Goal: Task Accomplishment & Management: Use online tool/utility

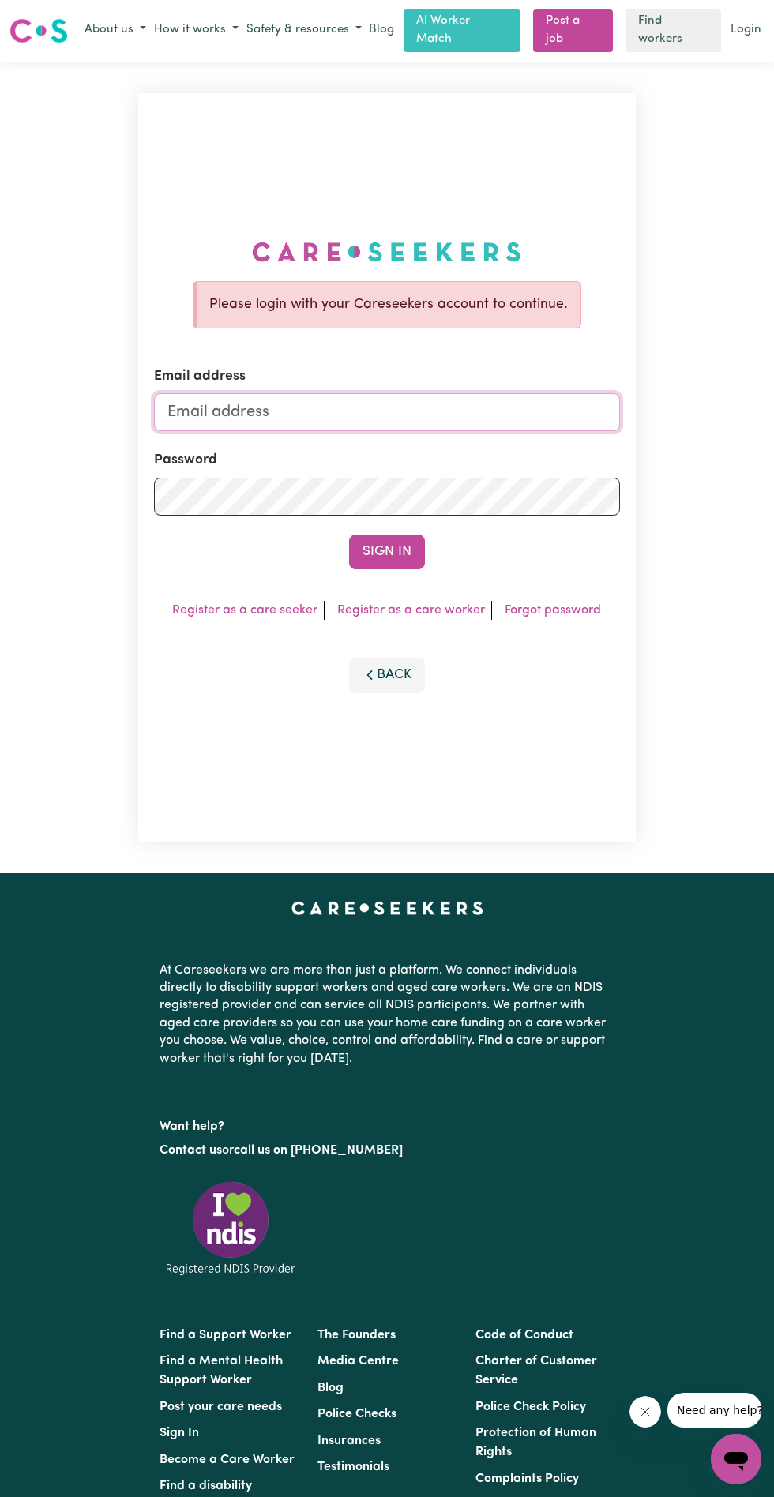
click at [515, 431] on input "Email address" at bounding box center [386, 412] width 465 height 38
type input "aarmilsonani@gmail.com"
click at [398, 569] on button "Sign In" at bounding box center [387, 552] width 76 height 35
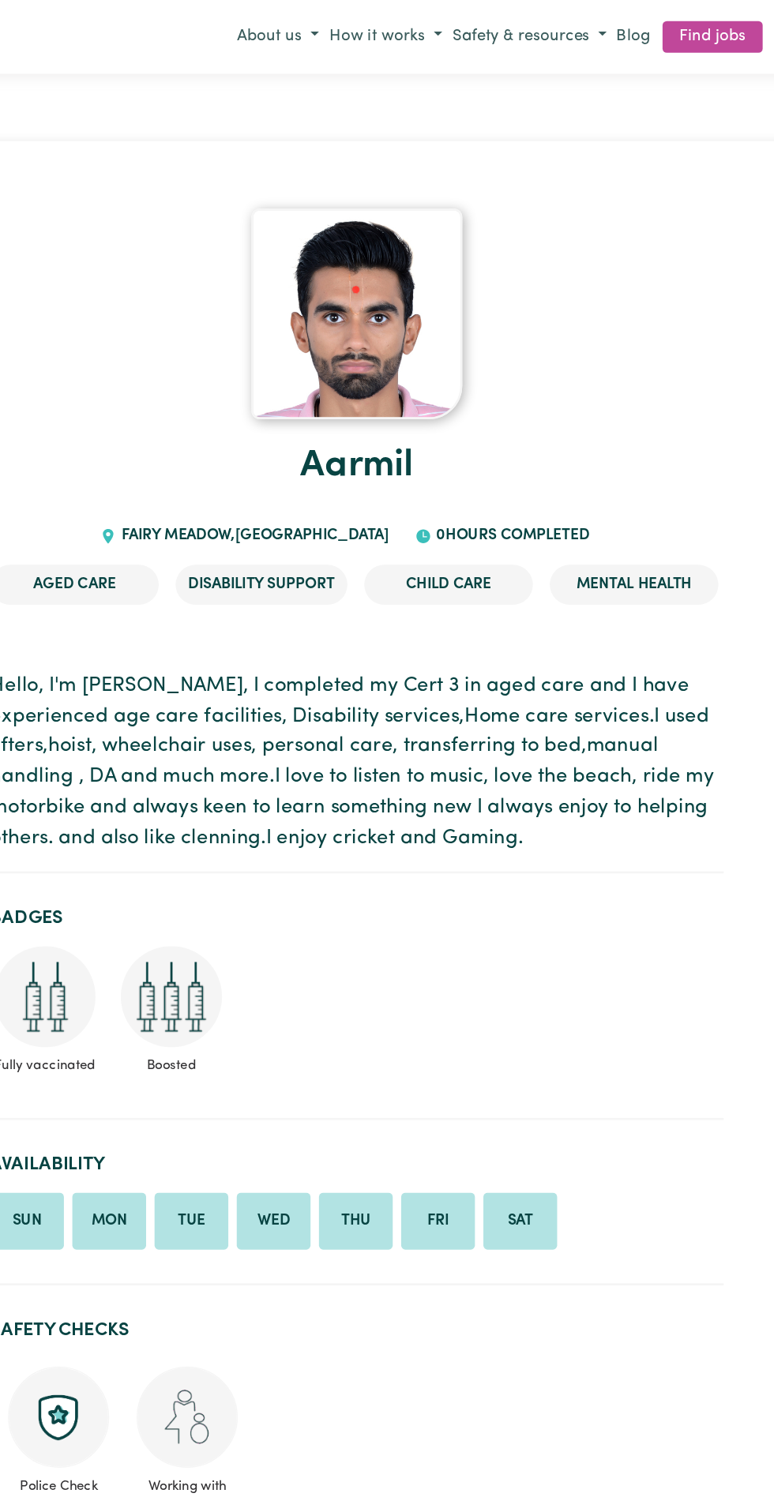
click at [657, 27] on link "Find jobs" at bounding box center [653, 28] width 75 height 24
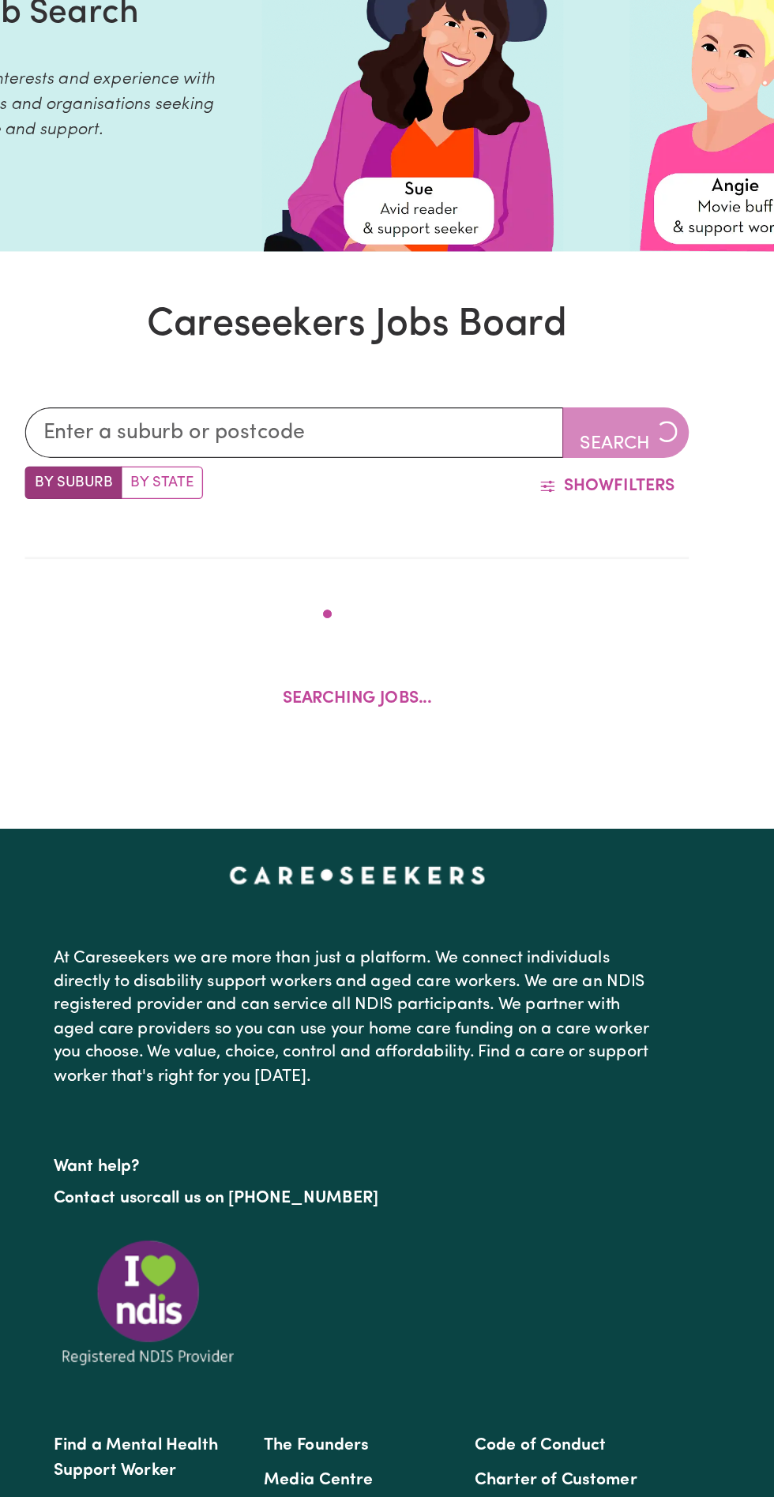
scroll to position [130, 0]
click at [449, 329] on input "text" at bounding box center [339, 324] width 403 height 38
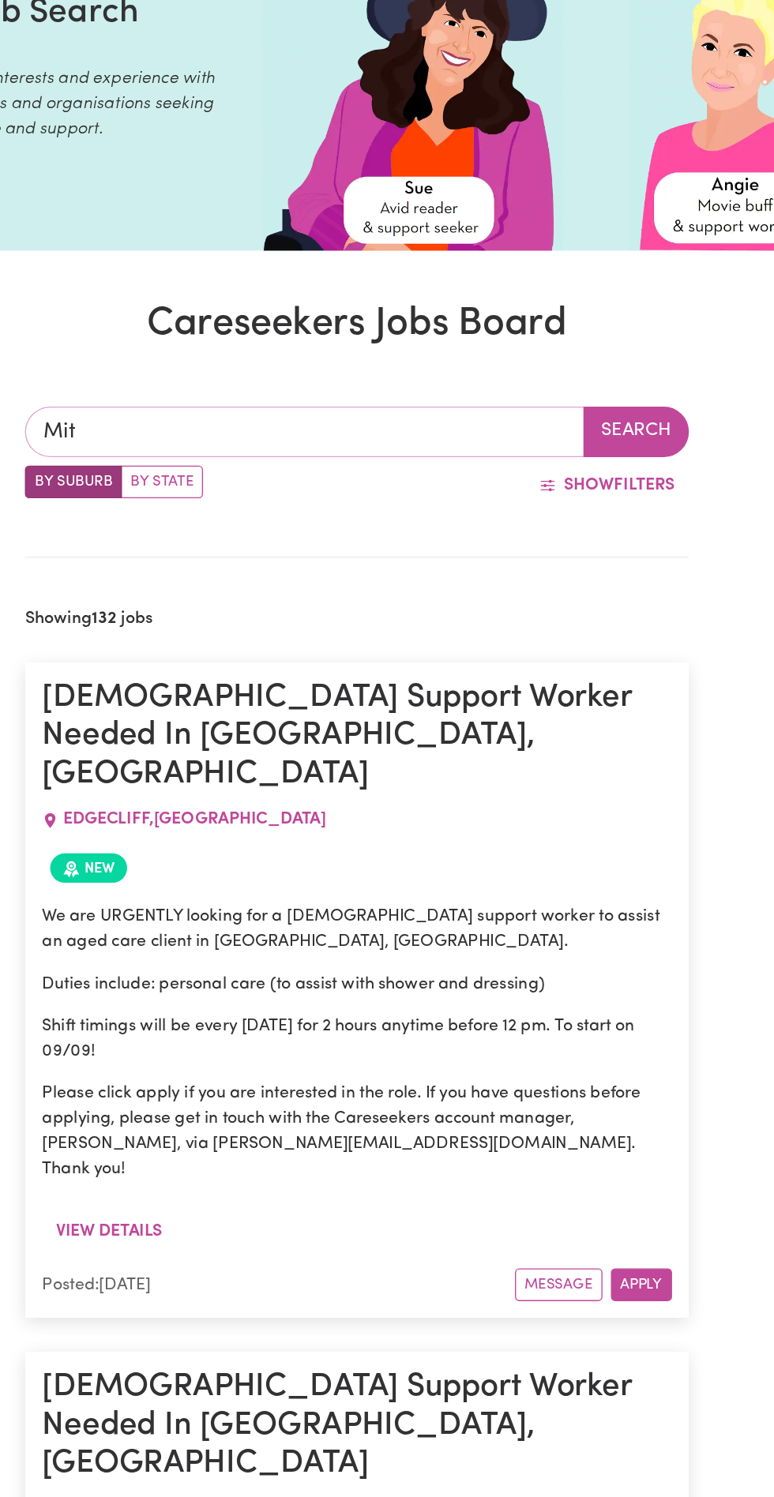
type input "Mitt"
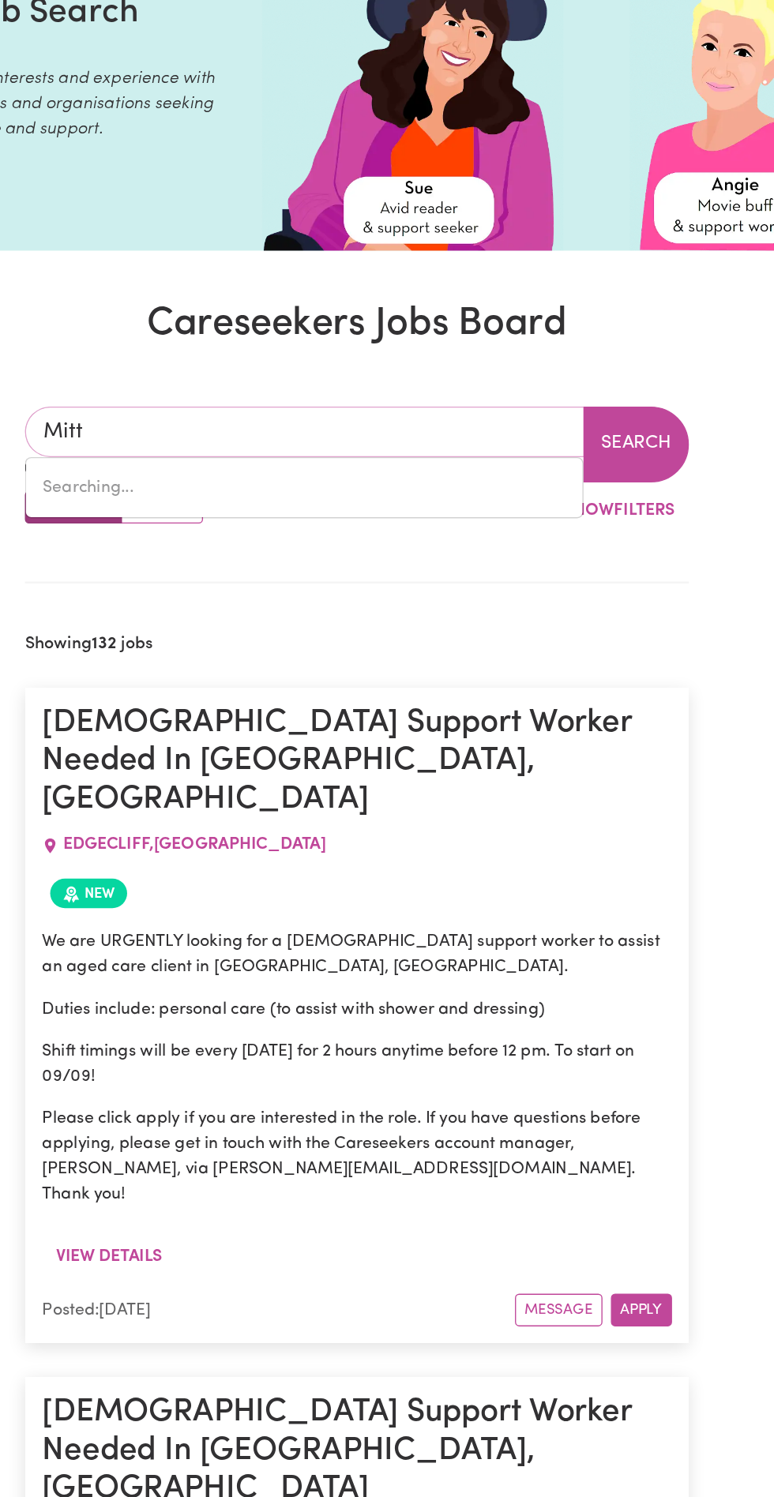
type input "MittA MITTA, Victoria, 3701"
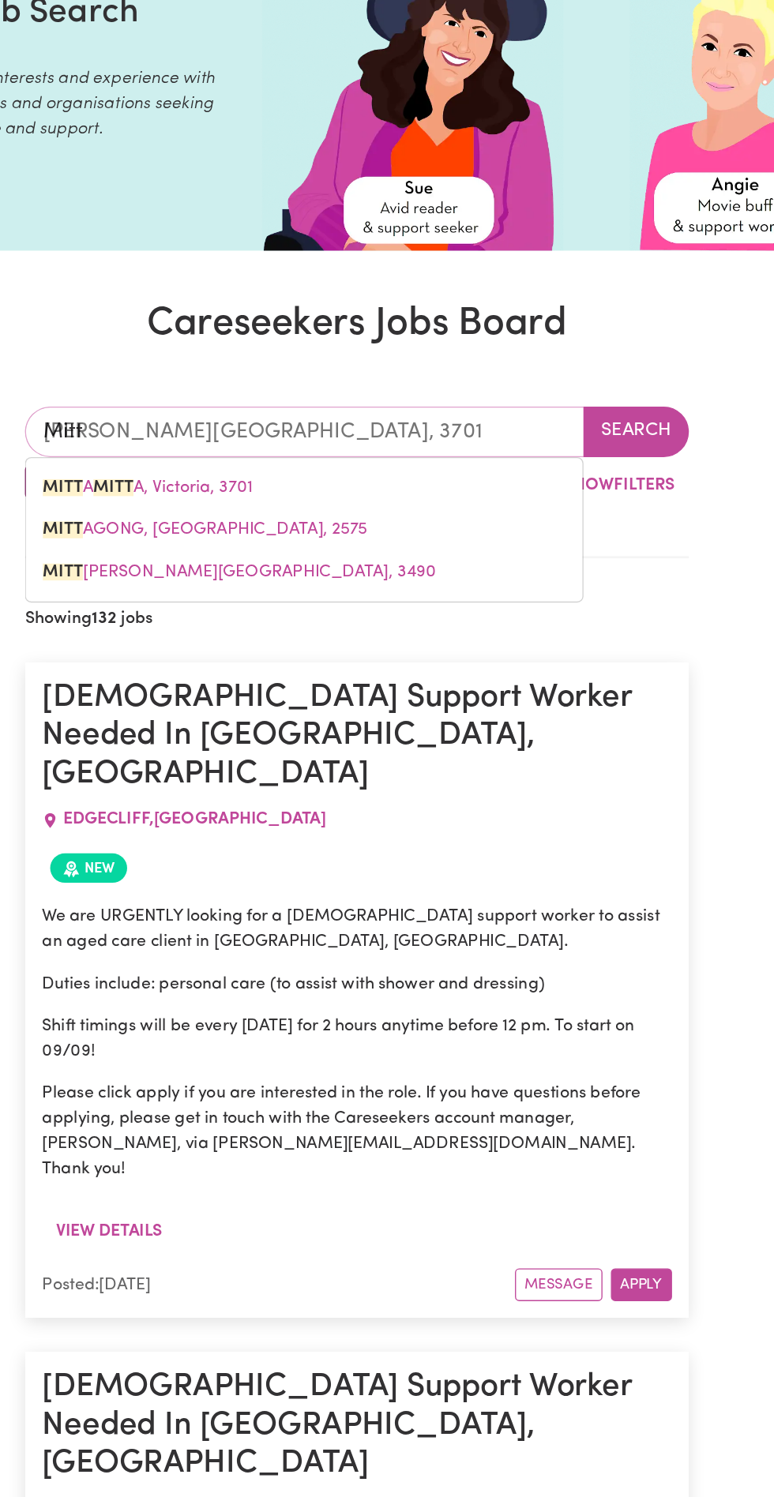
type input "Mittagong"
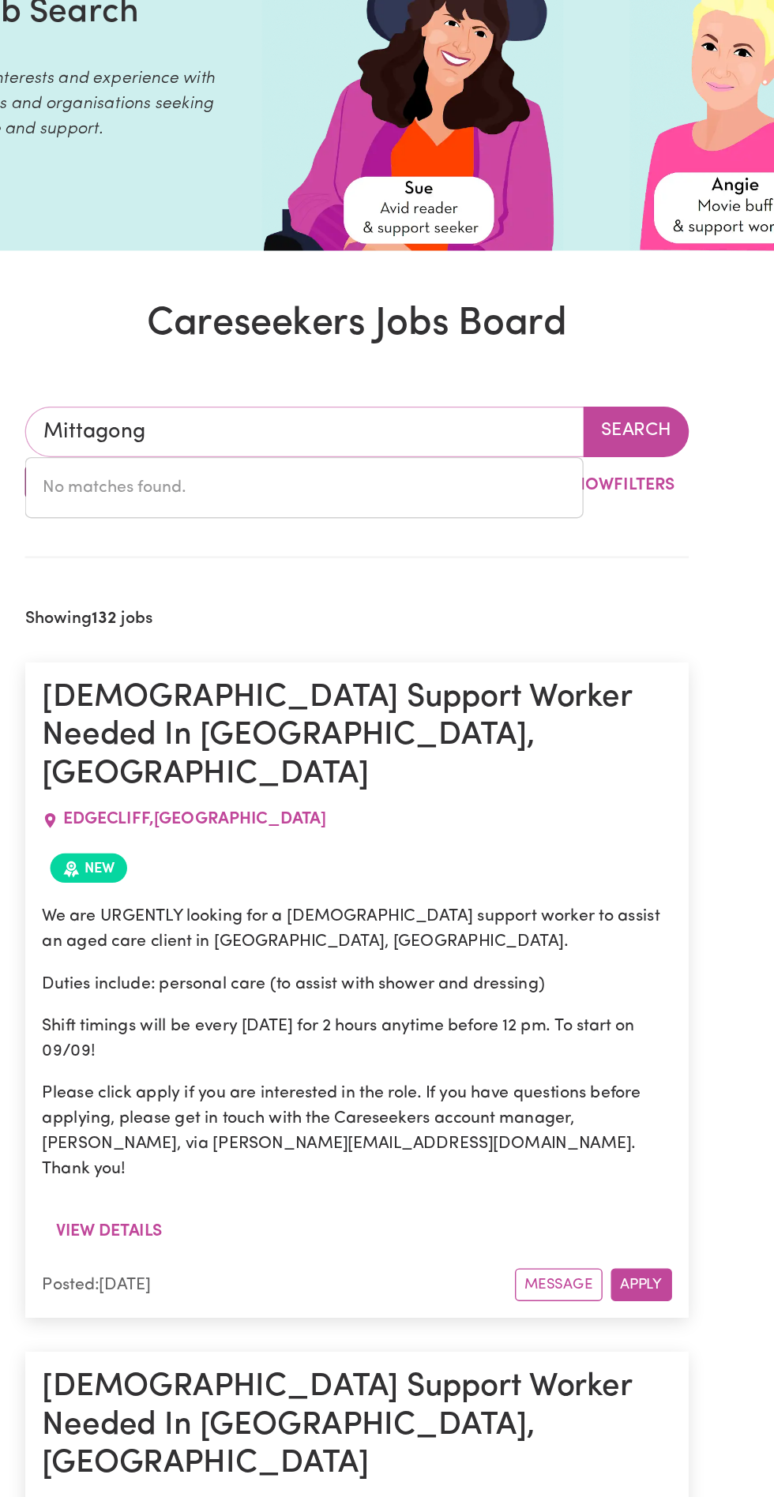
type input "Mittagong"
type input "Mittagong, New South Wales, 2575"
click at [363, 354] on link "MITTAGONG , New South Wales, 2575" at bounding box center [347, 366] width 417 height 32
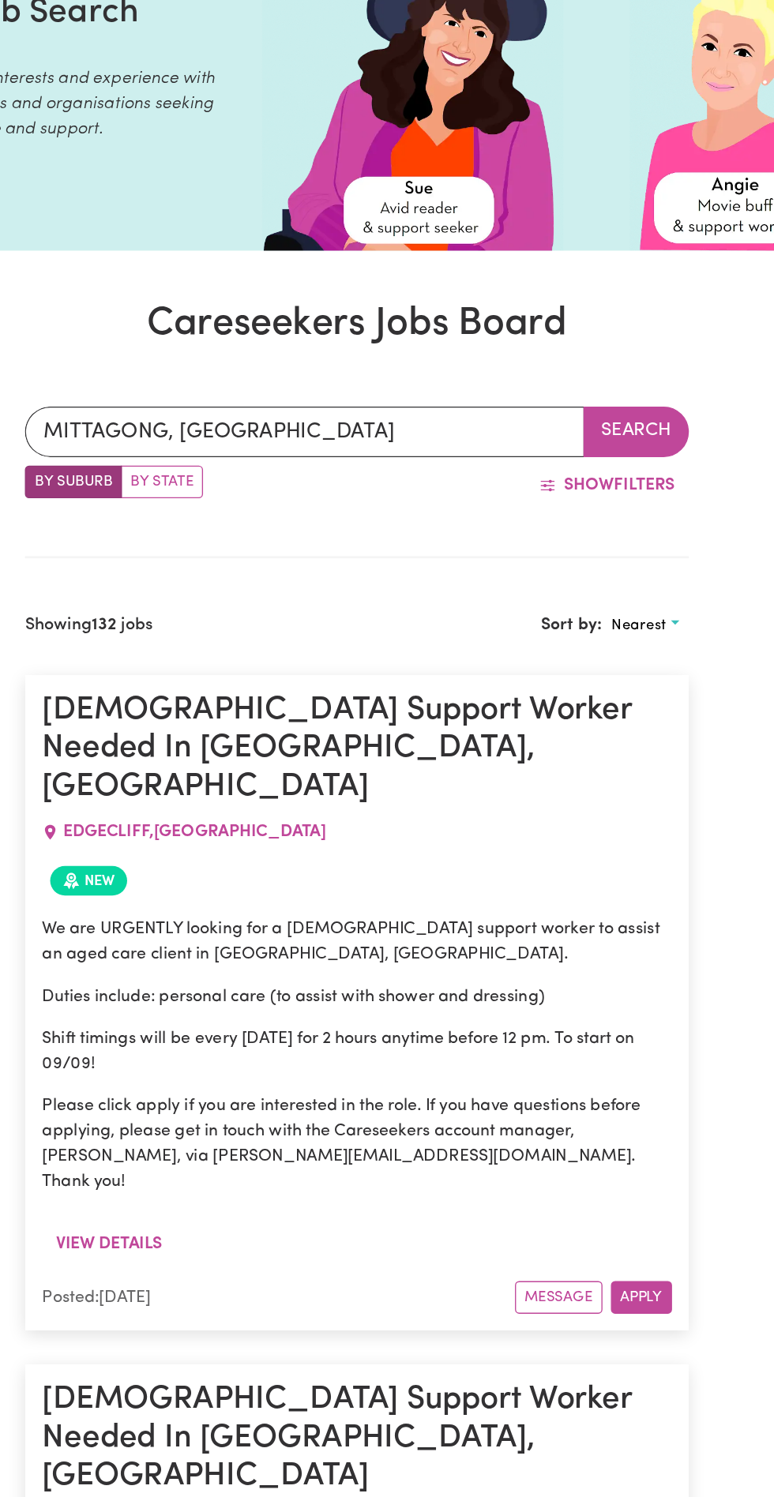
click at [626, 466] on button "Nearest" at bounding box center [603, 469] width 65 height 24
click at [636, 502] on link "Nearest" at bounding box center [634, 506] width 125 height 32
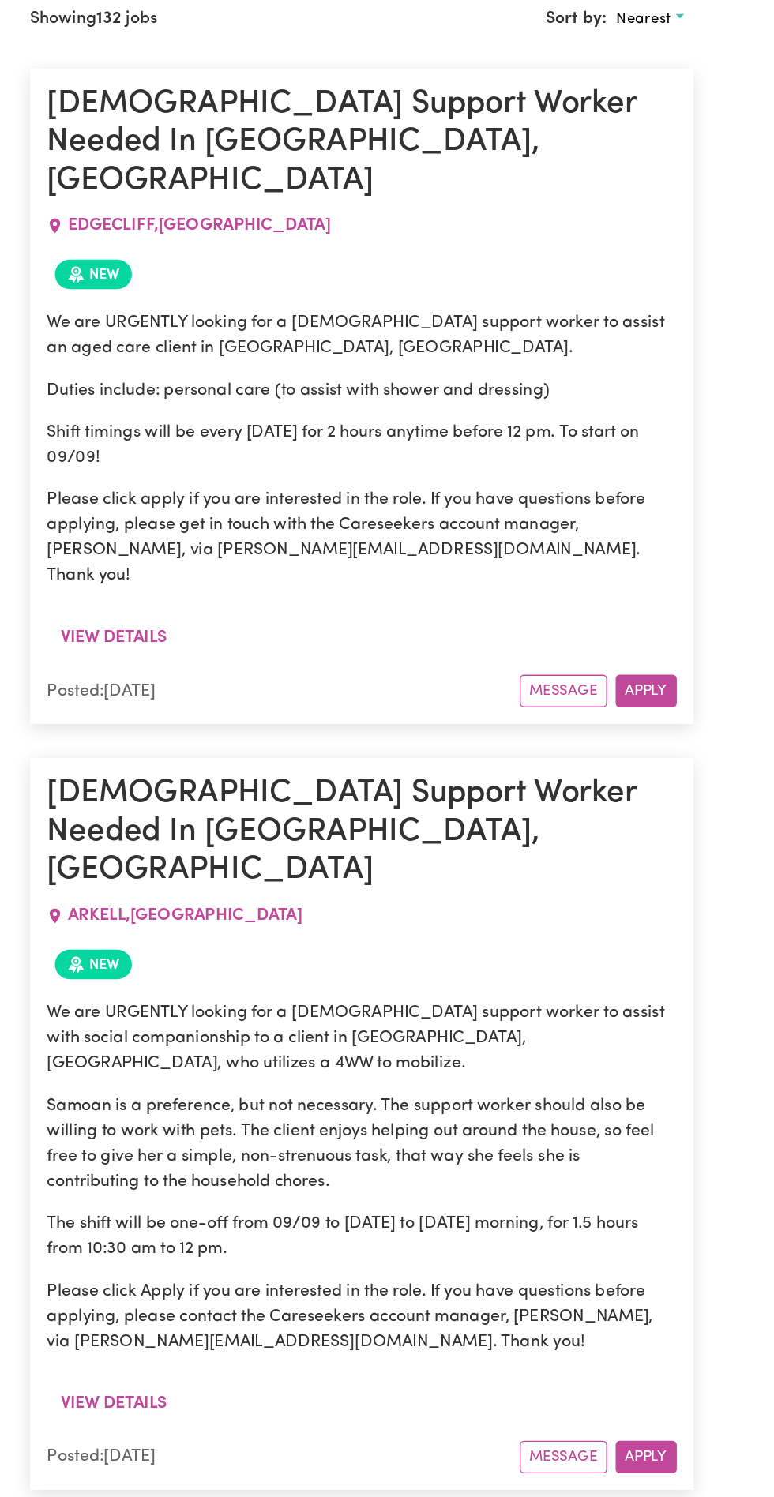
scroll to position [0, 0]
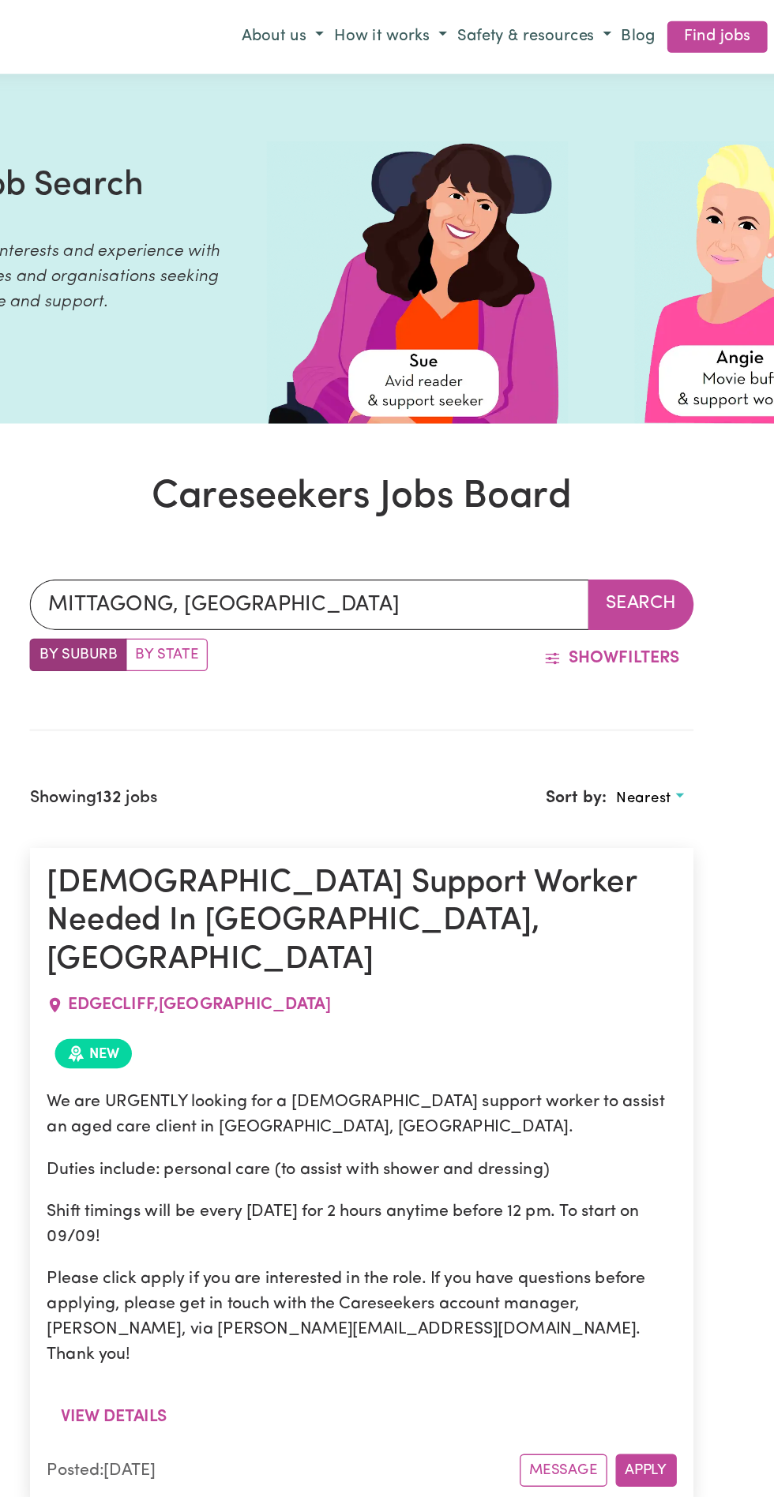
click at [626, 597] on button "Nearest" at bounding box center [603, 598] width 65 height 24
click at [420, 588] on div "Sort by: Nearest Nearest Most recent" at bounding box center [434, 598] width 401 height 24
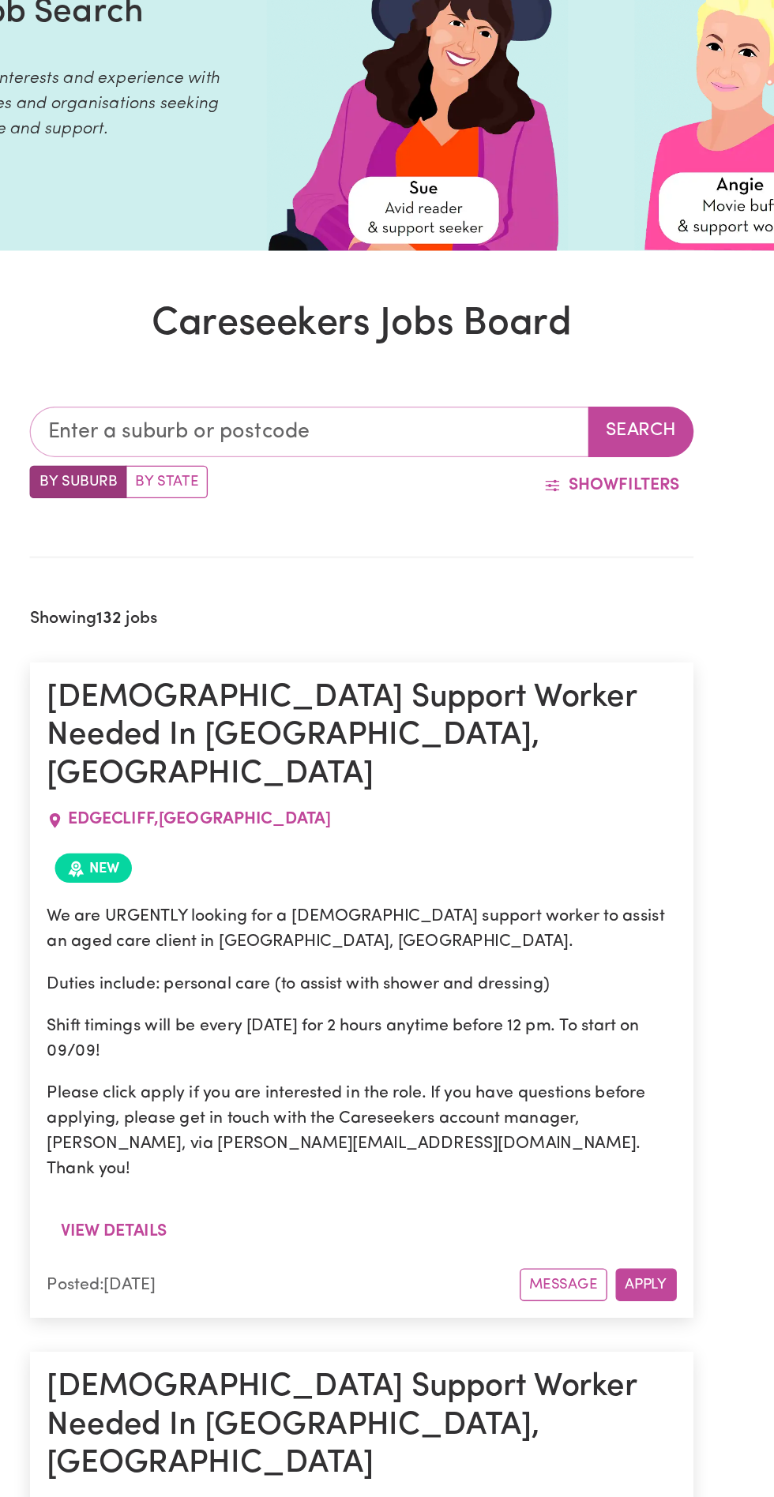
click at [430, 322] on input "text" at bounding box center [347, 324] width 419 height 38
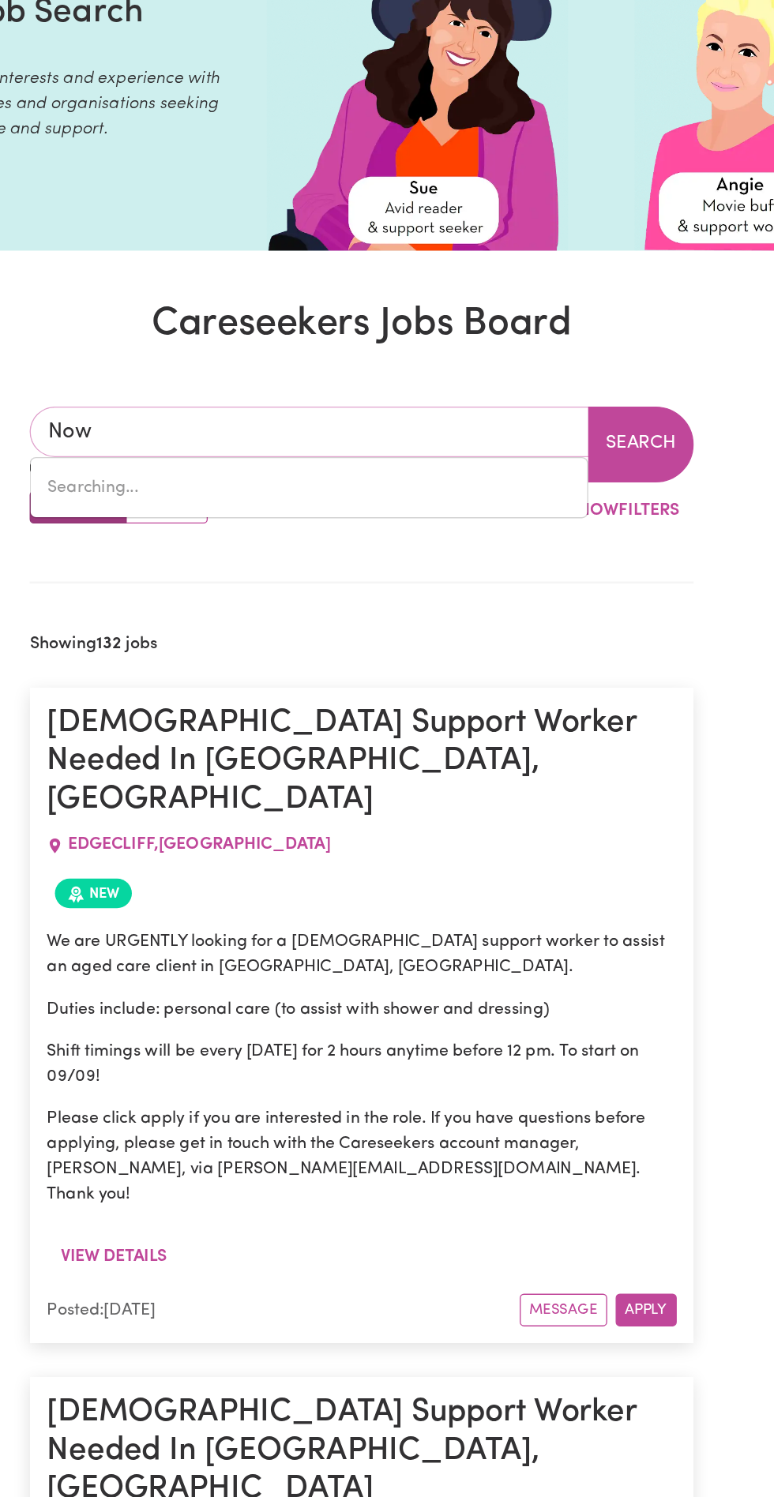
type input "Nowr"
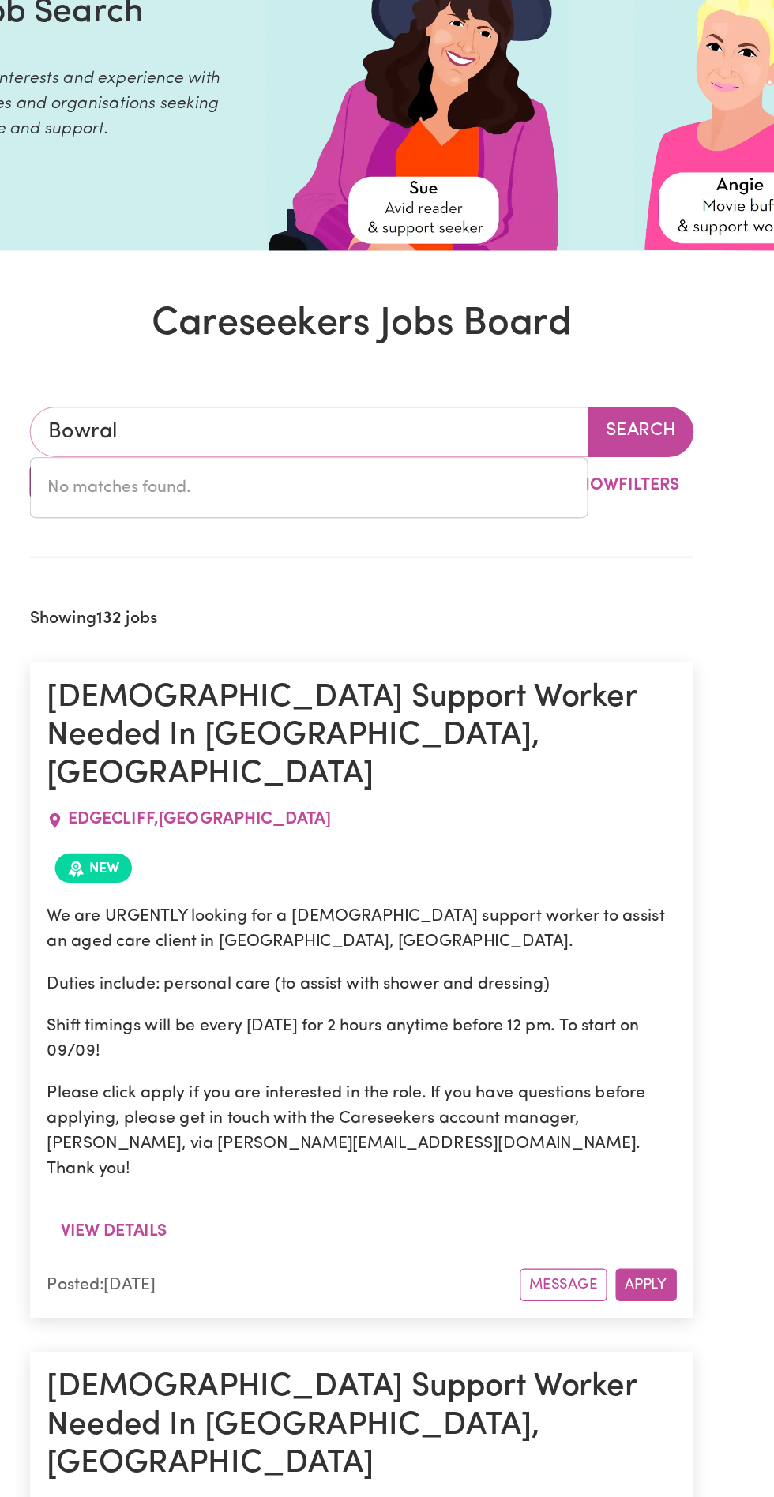
type input "Bowral"
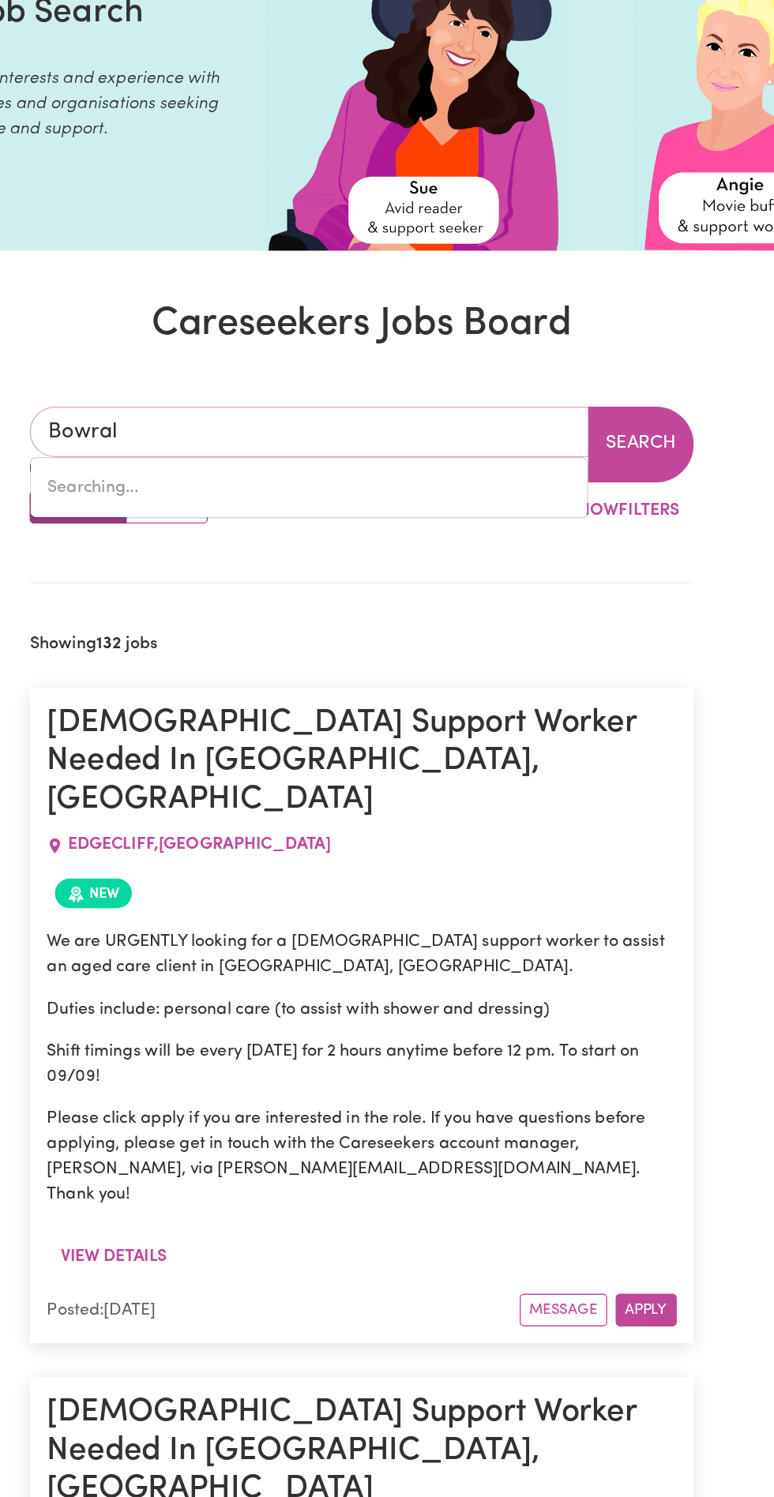
type input "Bowral, New South Wales, 2576"
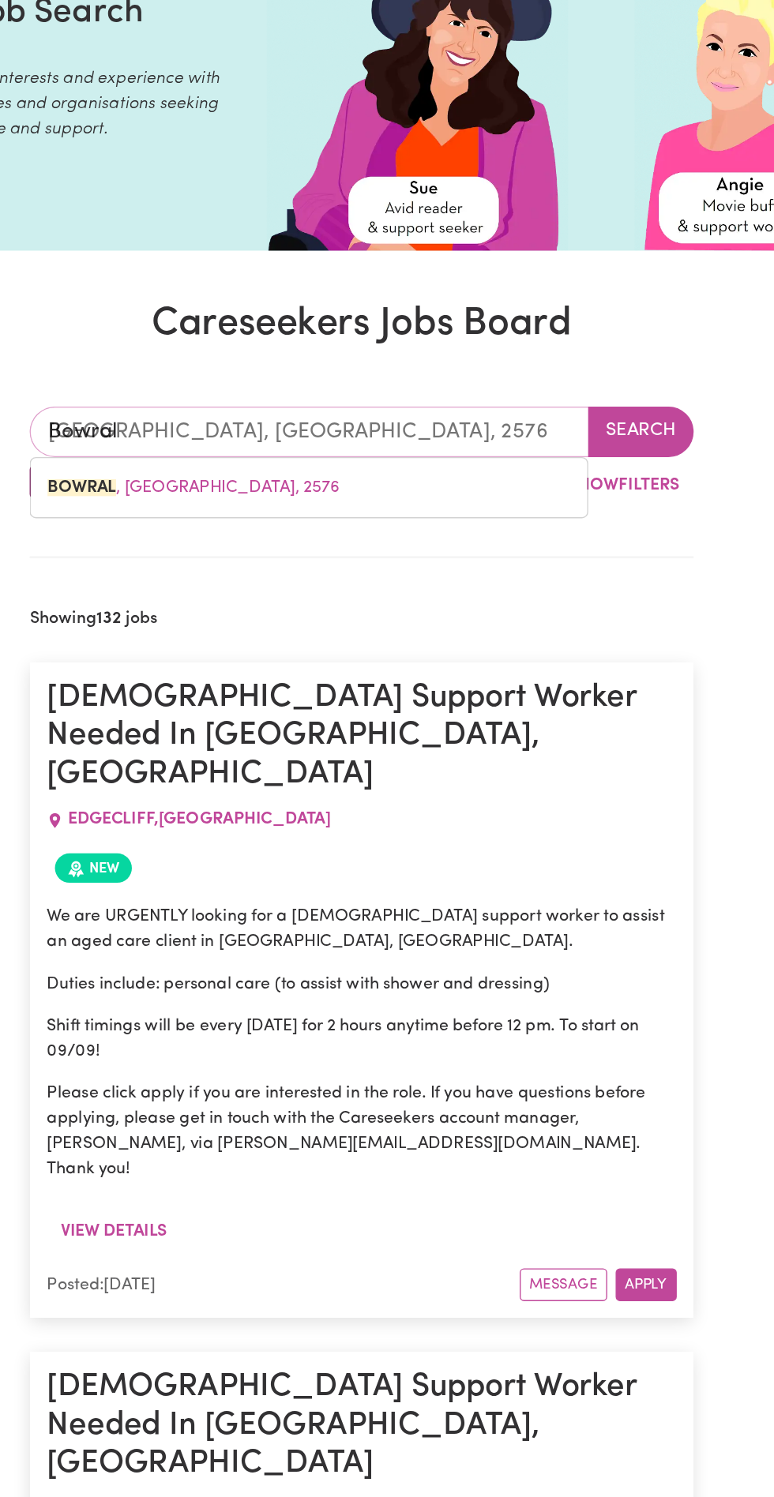
click at [317, 370] on span "BOWRAL , New South Wales, 2576" at bounding box center [261, 365] width 219 height 13
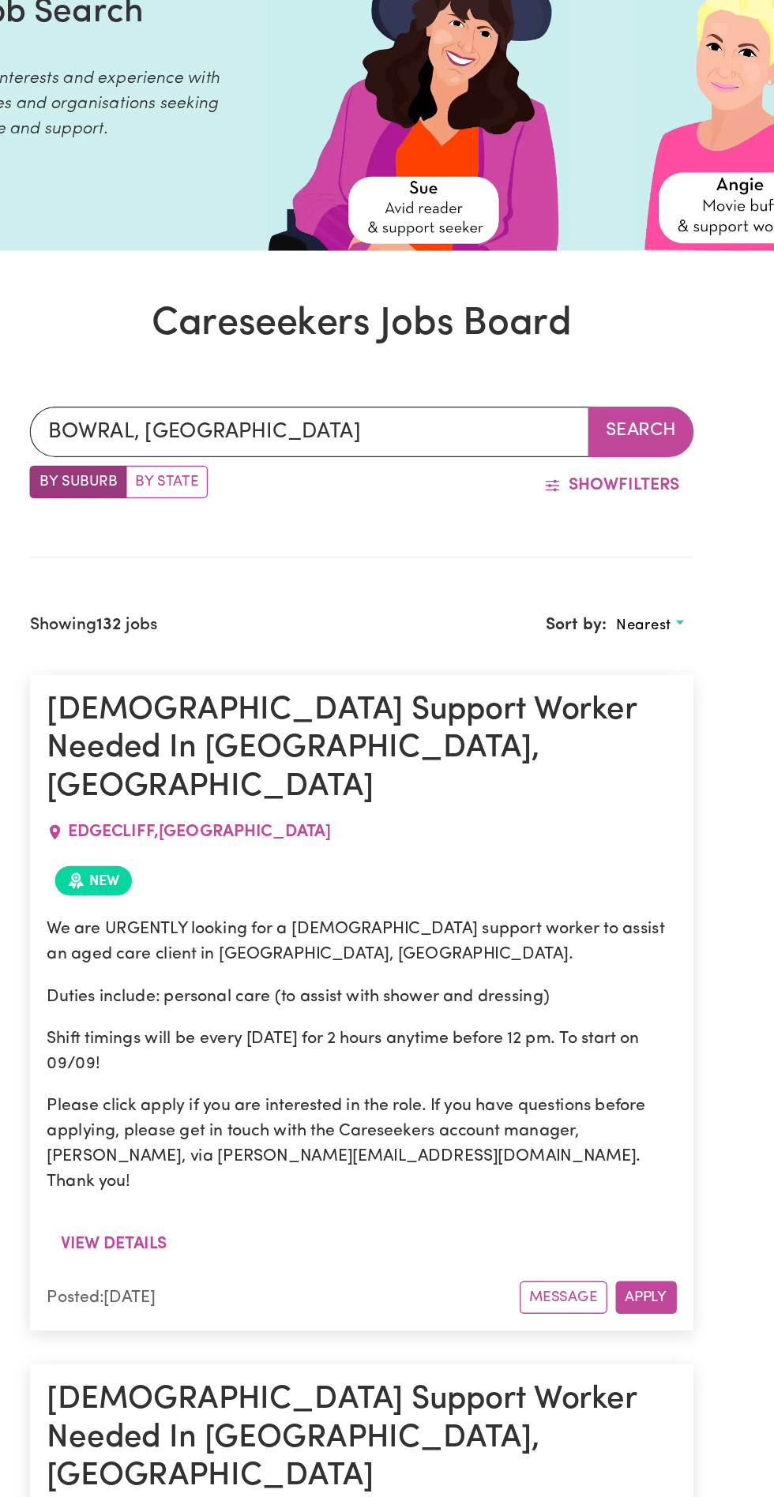
click at [607, 319] on button "Search" at bounding box center [596, 324] width 79 height 38
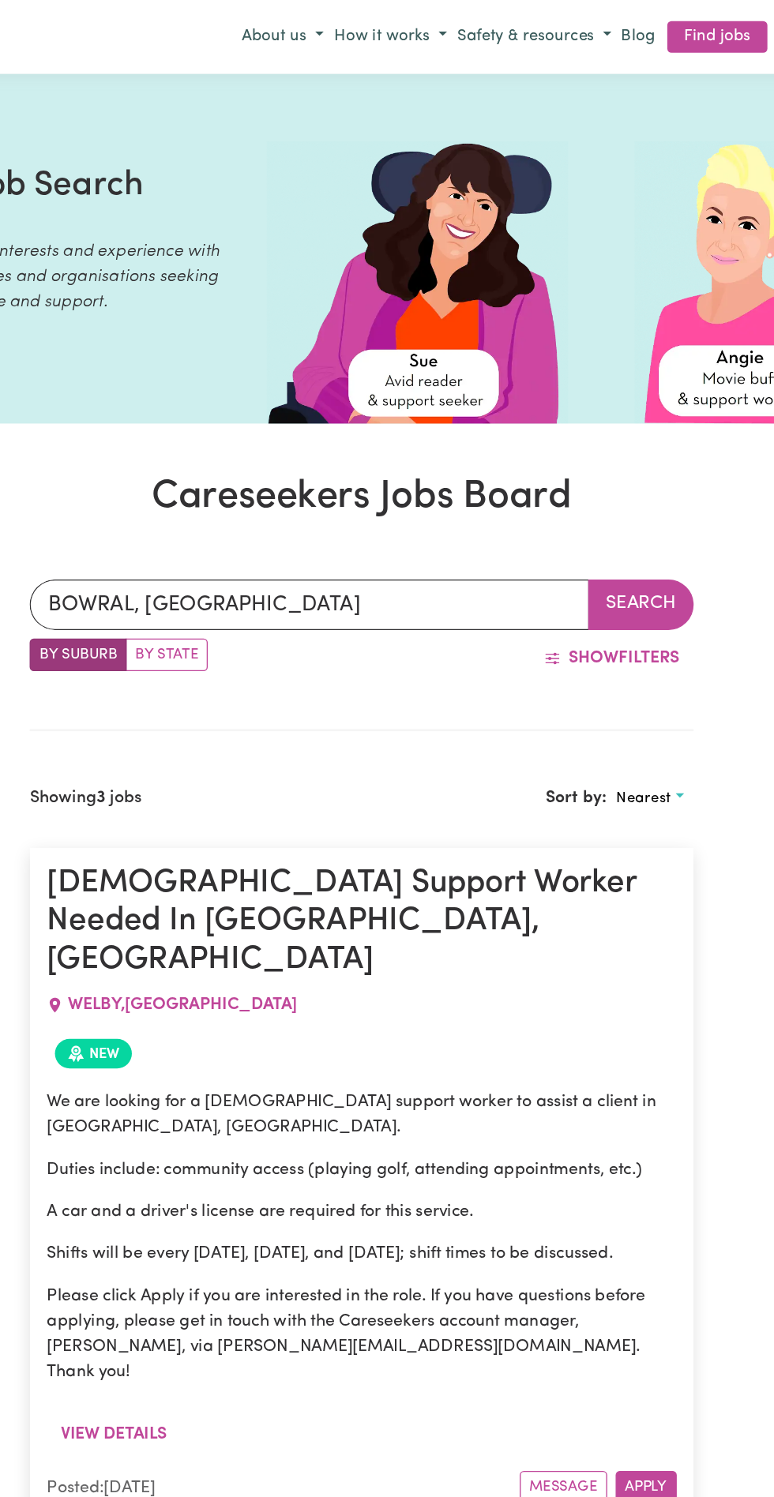
click at [526, 697] on h1 "[DEMOGRAPHIC_DATA] Support Worker Needed In [GEOGRAPHIC_DATA], [GEOGRAPHIC_DATA]" at bounding box center [387, 691] width 472 height 86
click at [480, 659] on h1 "[DEMOGRAPHIC_DATA] Support Worker Needed In [GEOGRAPHIC_DATA], [GEOGRAPHIC_DATA]" at bounding box center [387, 691] width 472 height 86
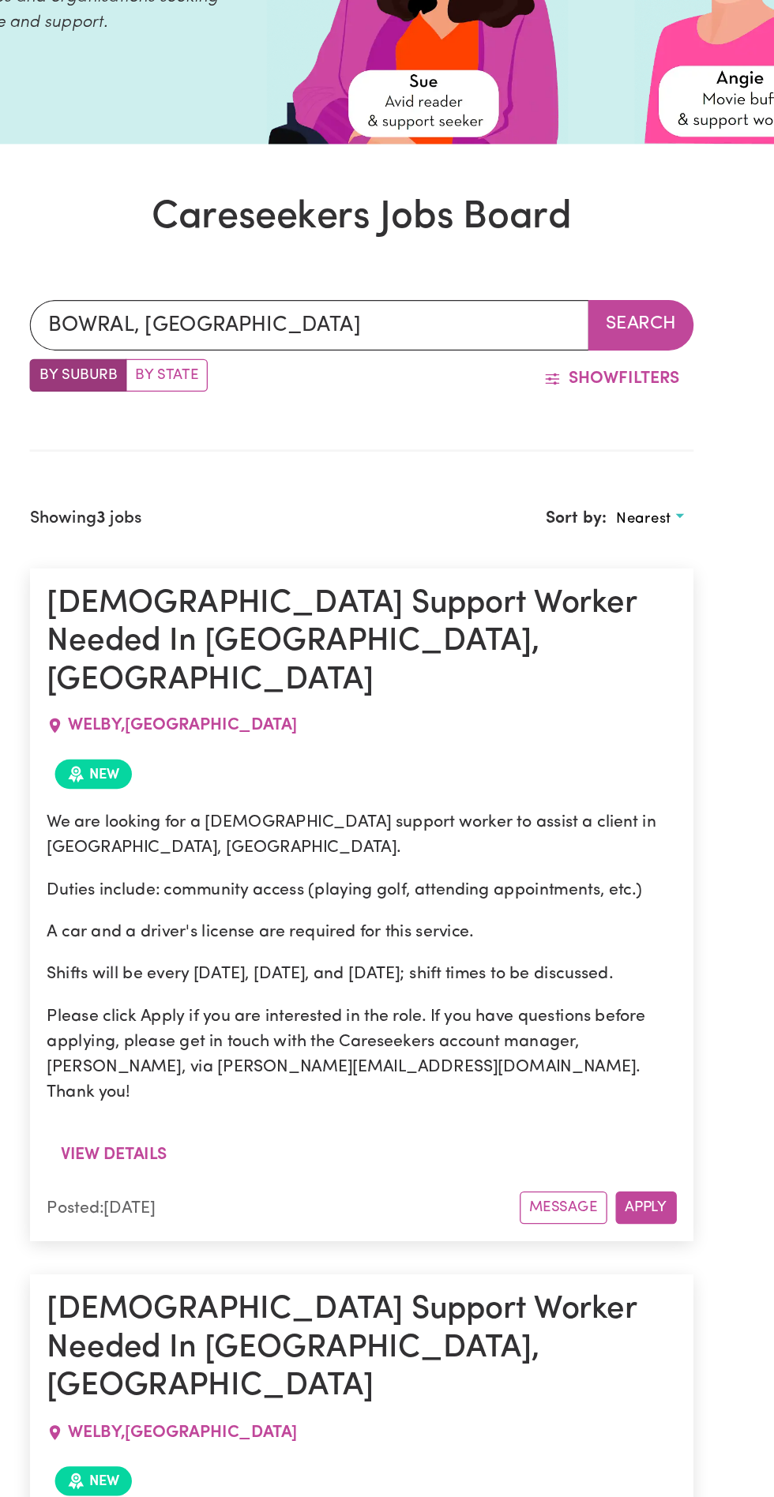
click at [231, 1060] on button "View details" at bounding box center [201, 1075] width 100 height 30
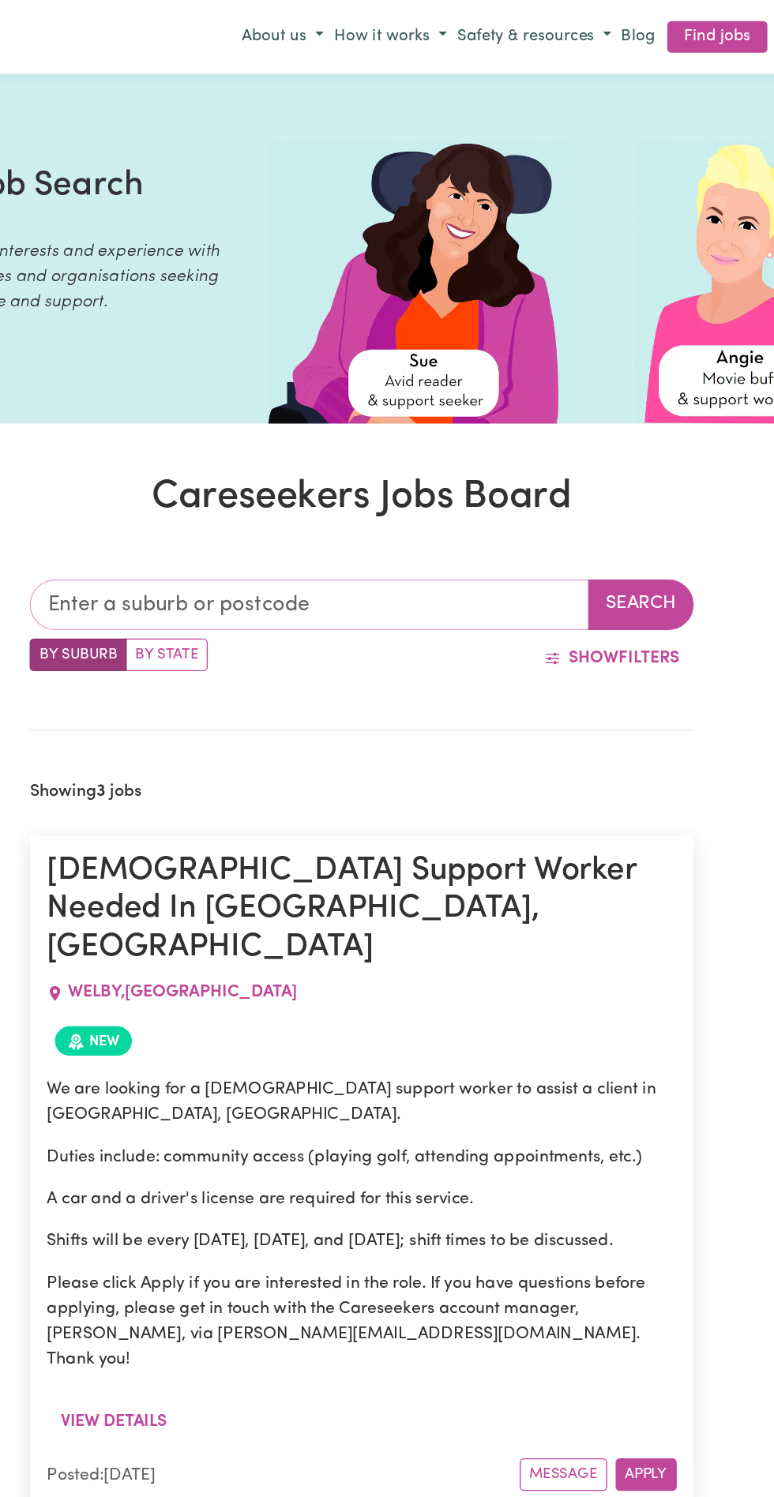
click at [404, 464] on input "text" at bounding box center [347, 453] width 419 height 38
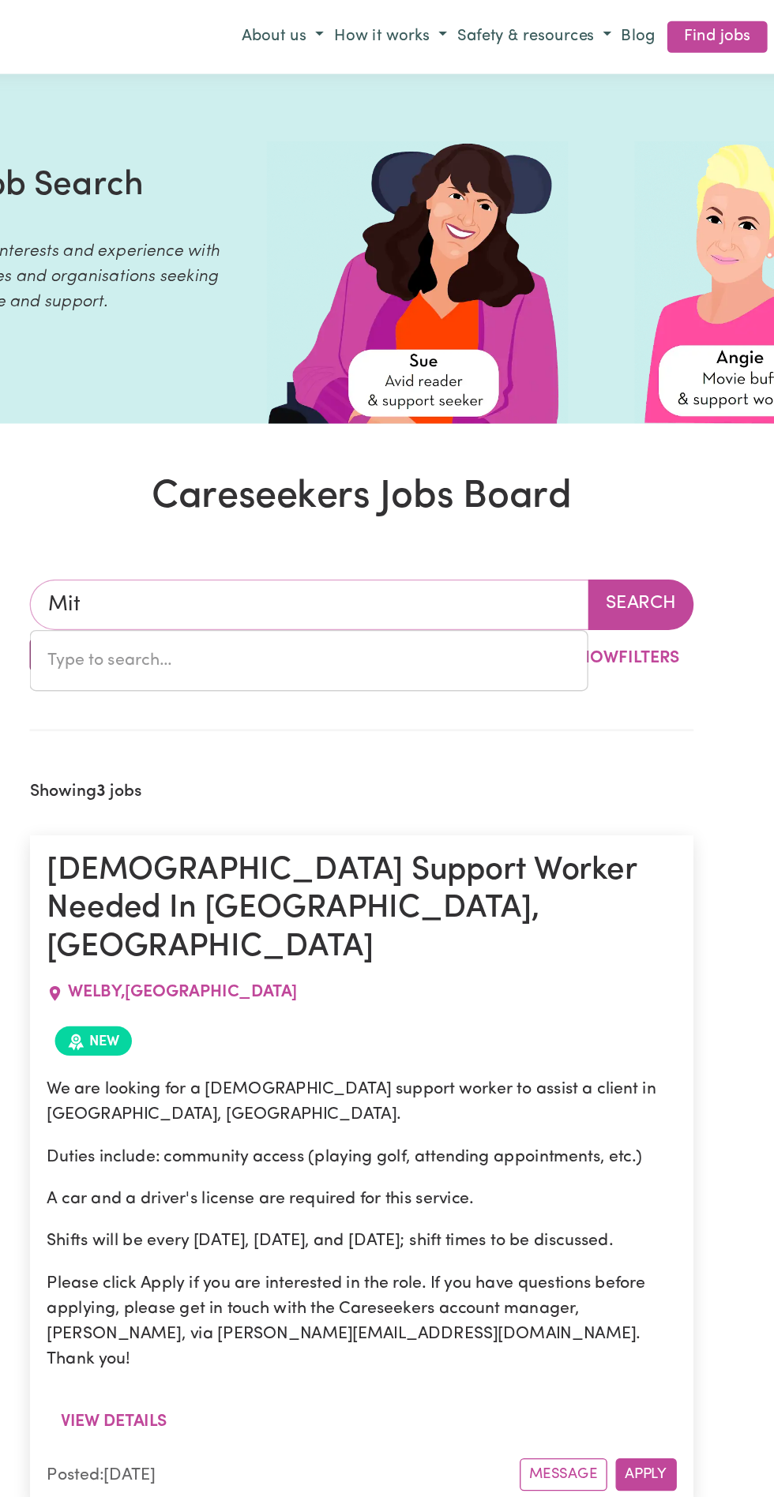
type input "Mitt"
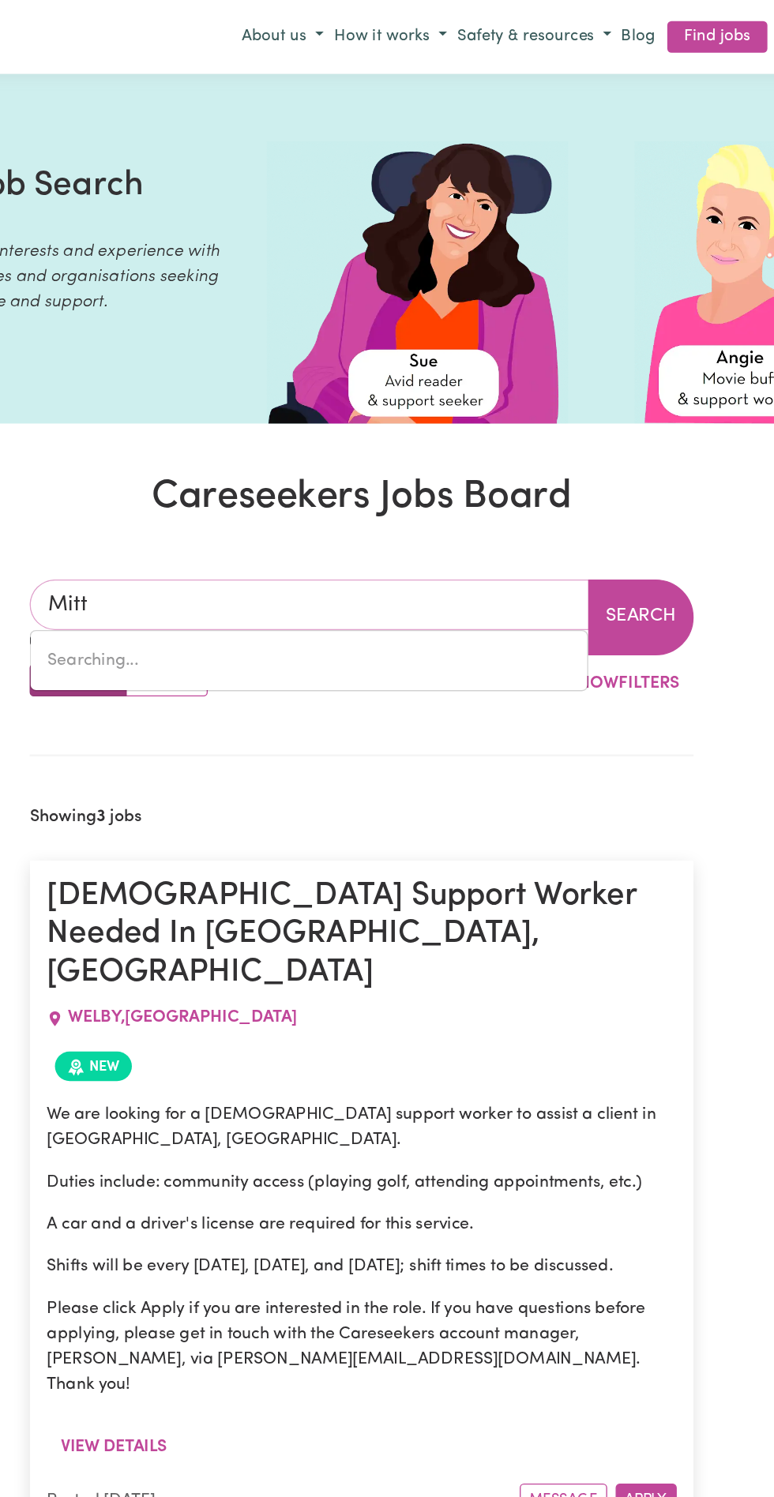
type input "MittA MITTA, Victoria, 3701"
type input "Mittagong"
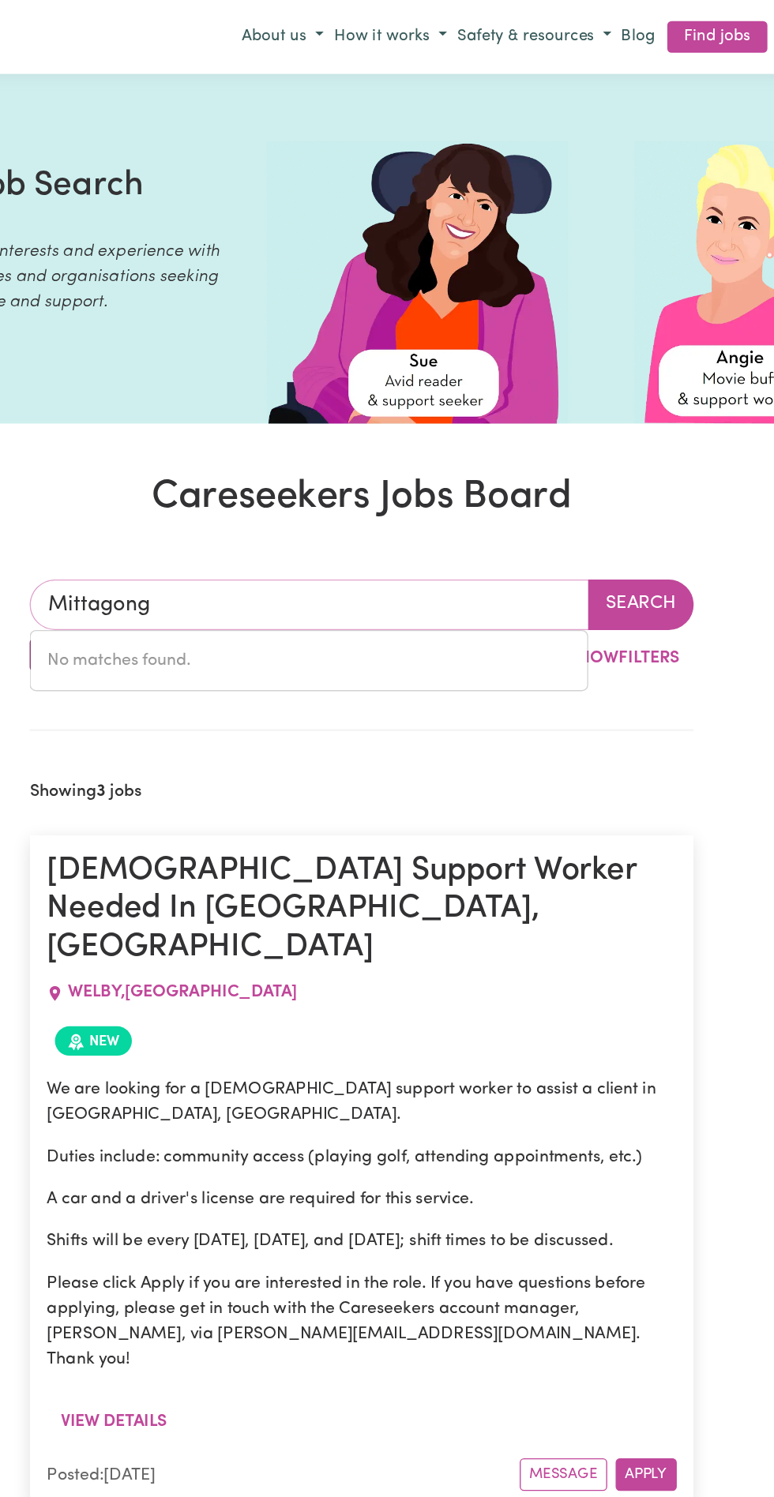
type input "Mittagong"
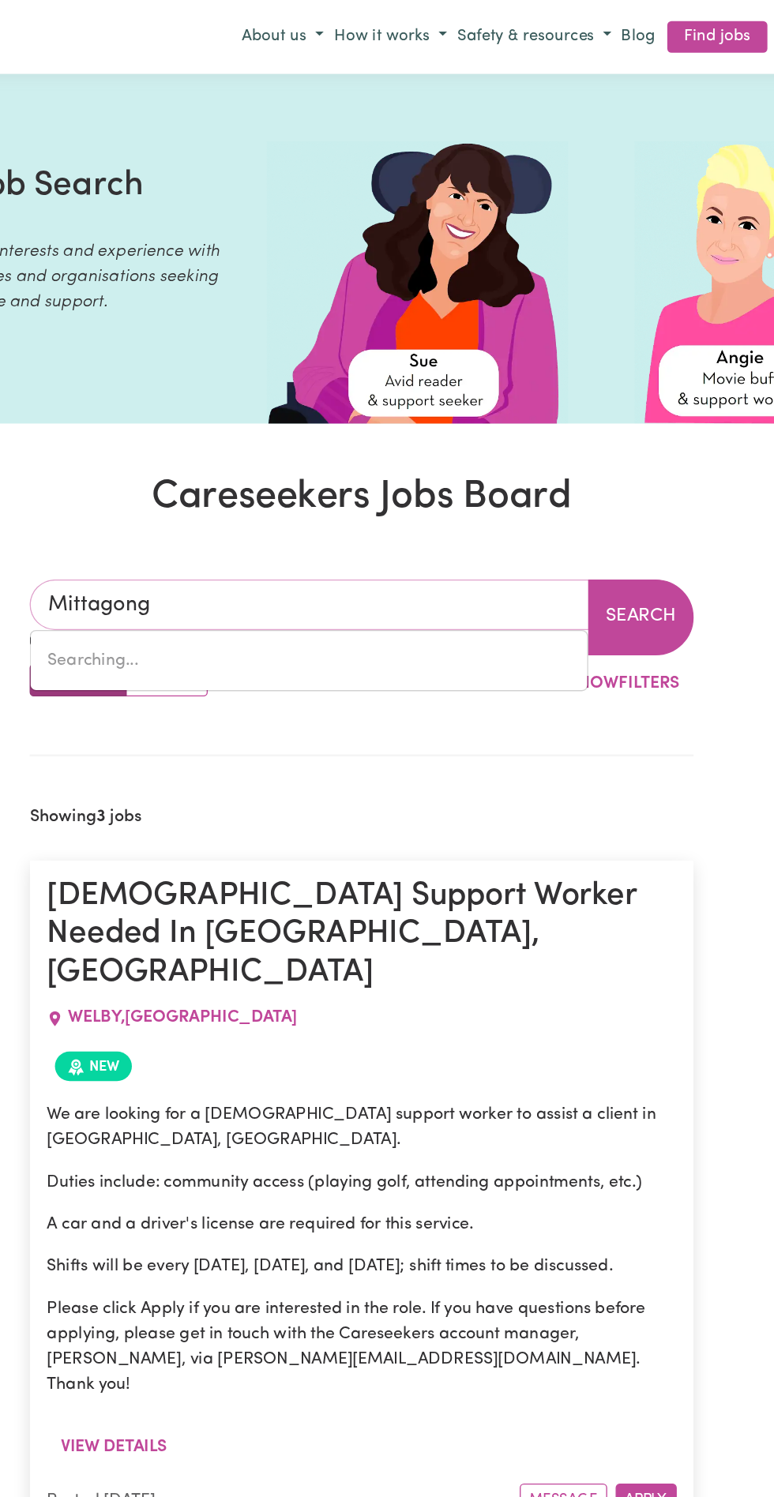
type input "Mittagong, New South Wales, 2575"
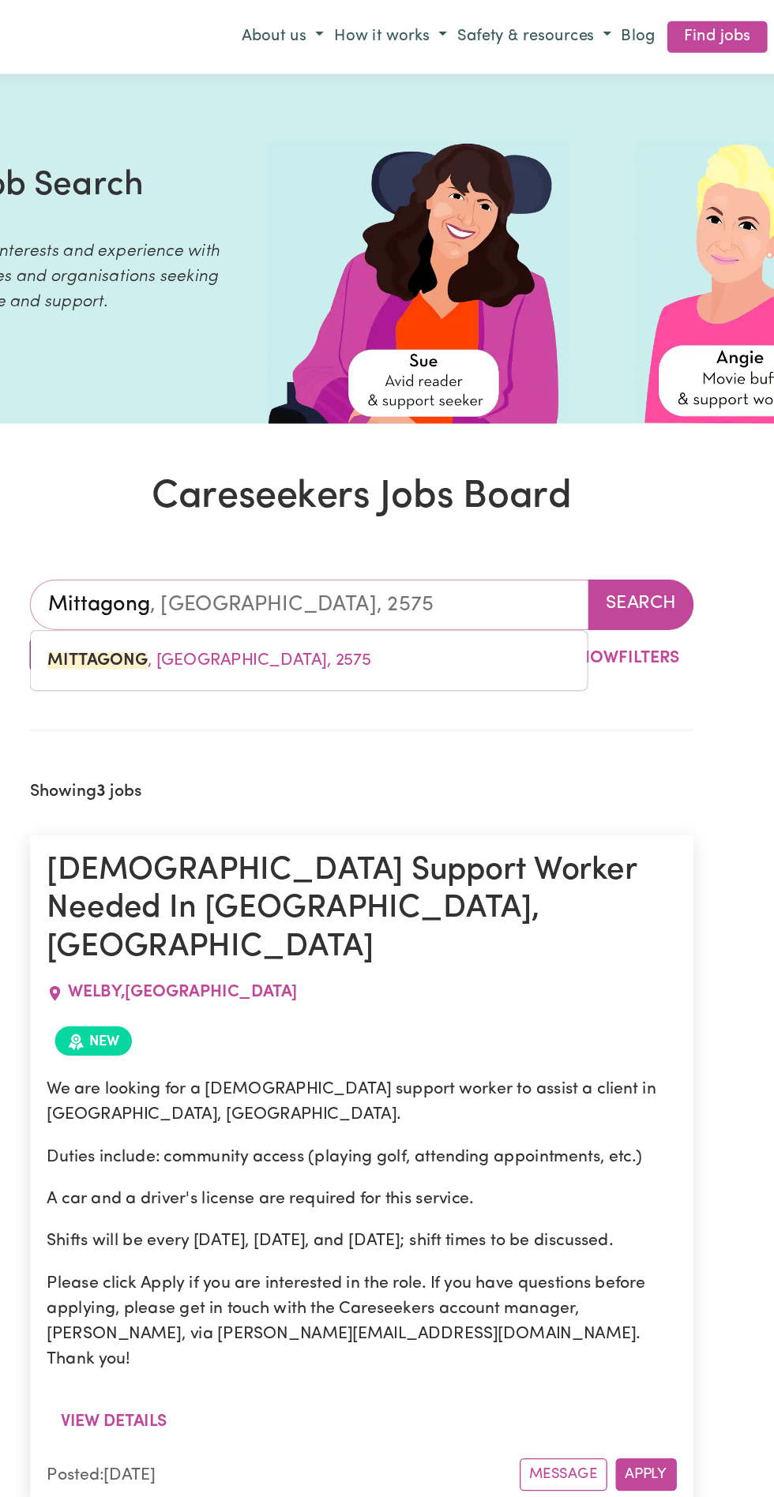
click at [308, 492] on span "MITTAGONG , New South Wales, 2575" at bounding box center [273, 495] width 242 height 13
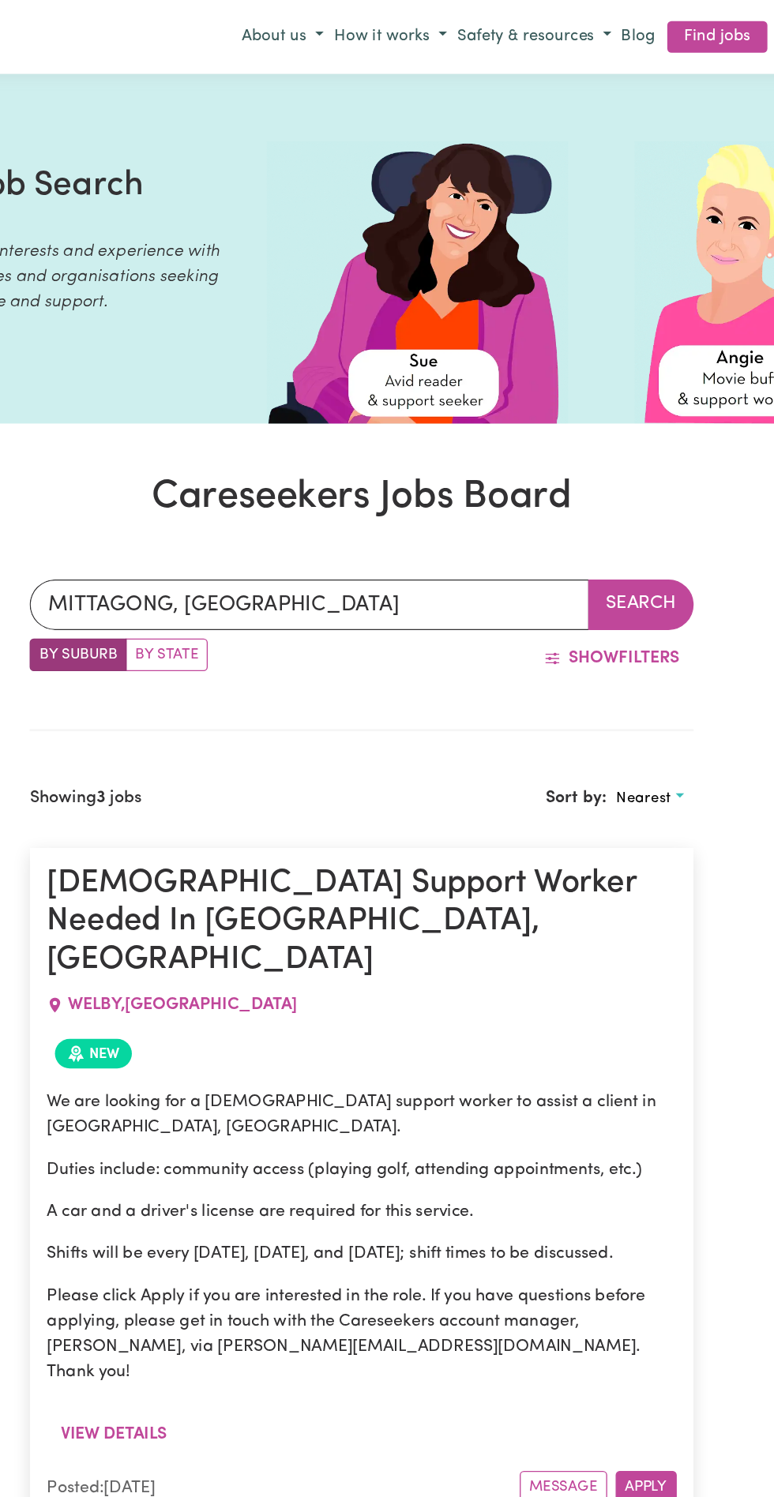
click at [596, 469] on button "Search" at bounding box center [596, 453] width 79 height 38
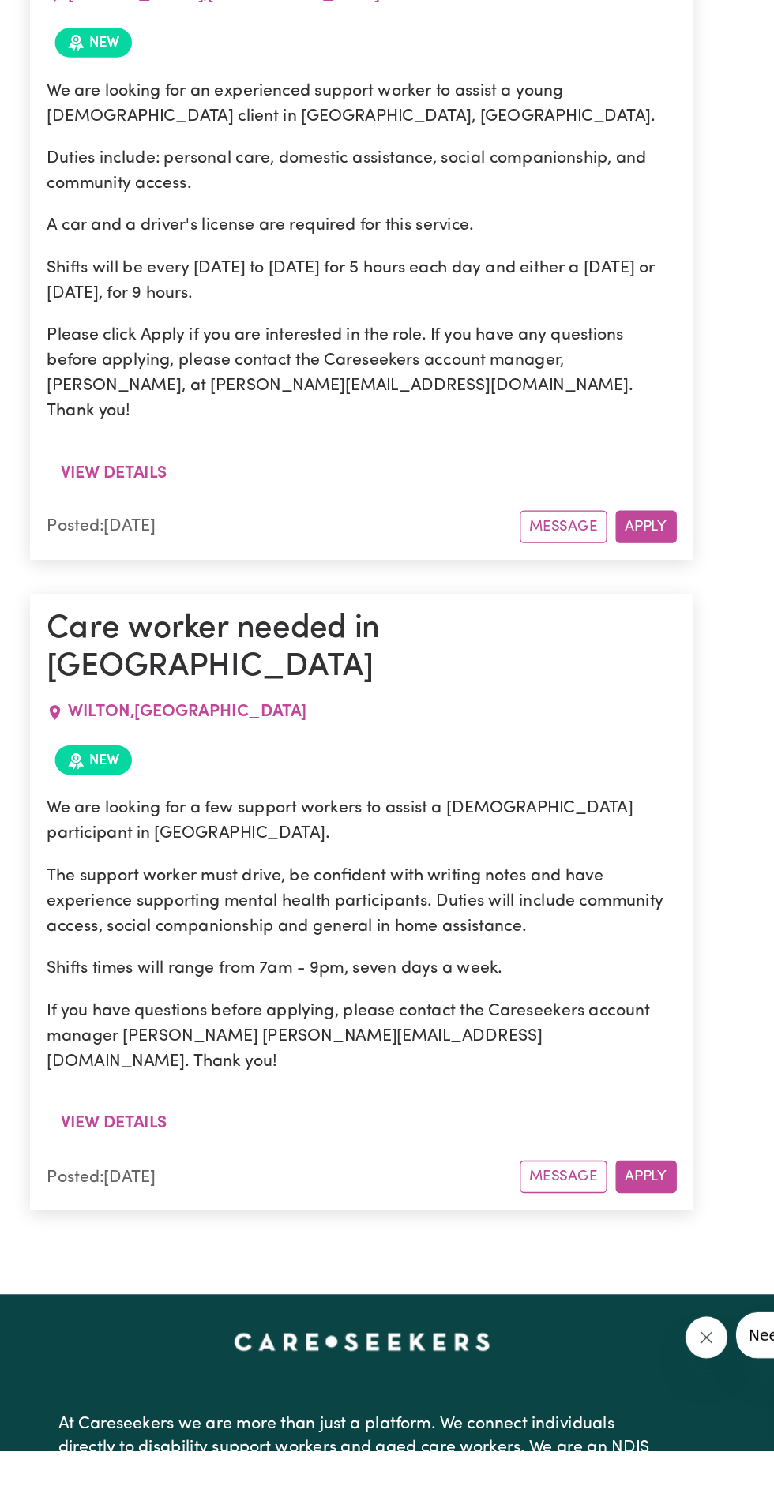
scroll to position [1648, 0]
